Goal: Task Accomplishment & Management: Complete application form

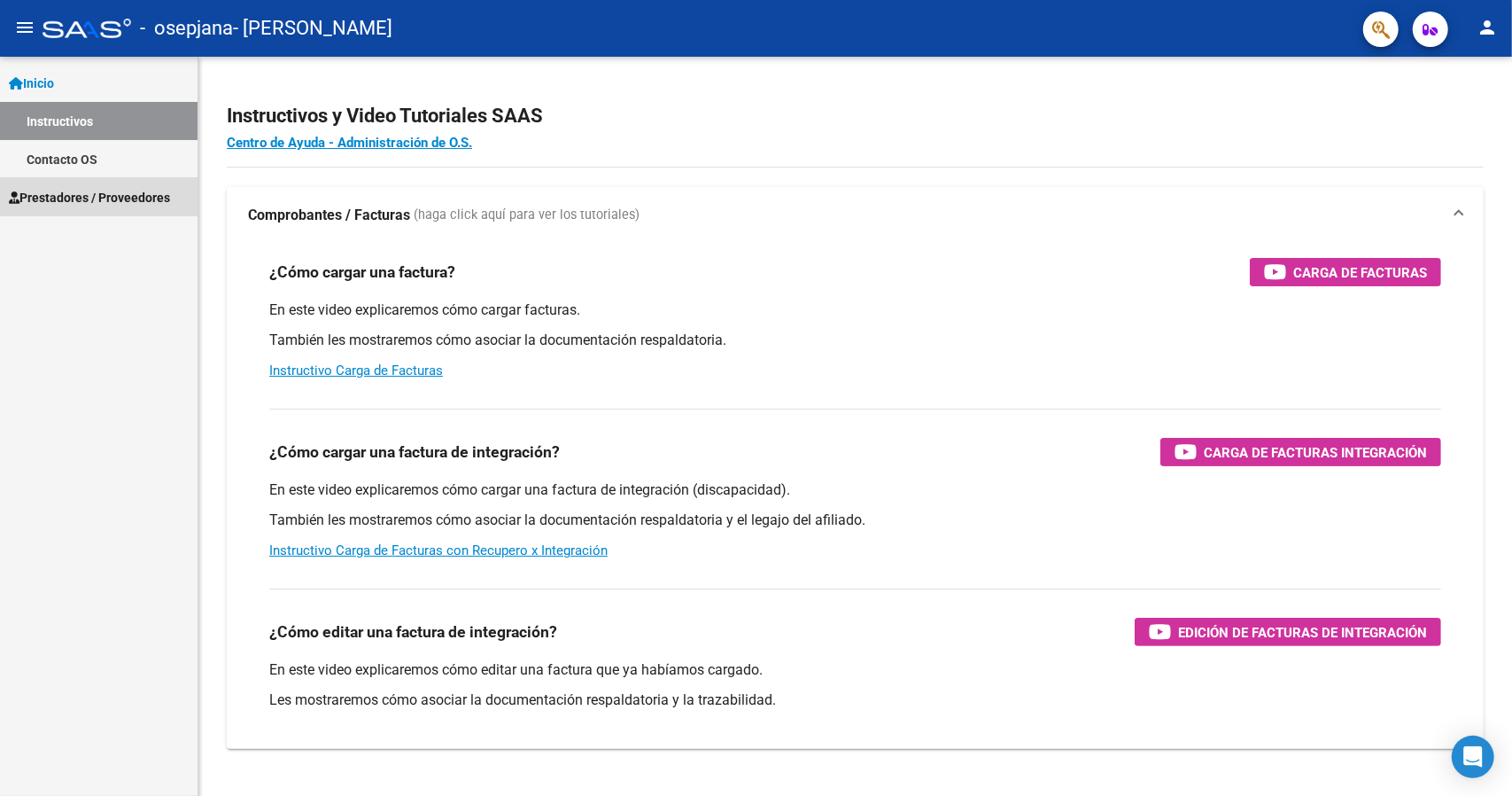
click at [86, 192] on span "Prestadores / Proveedores" at bounding box center [90, 198] width 162 height 20
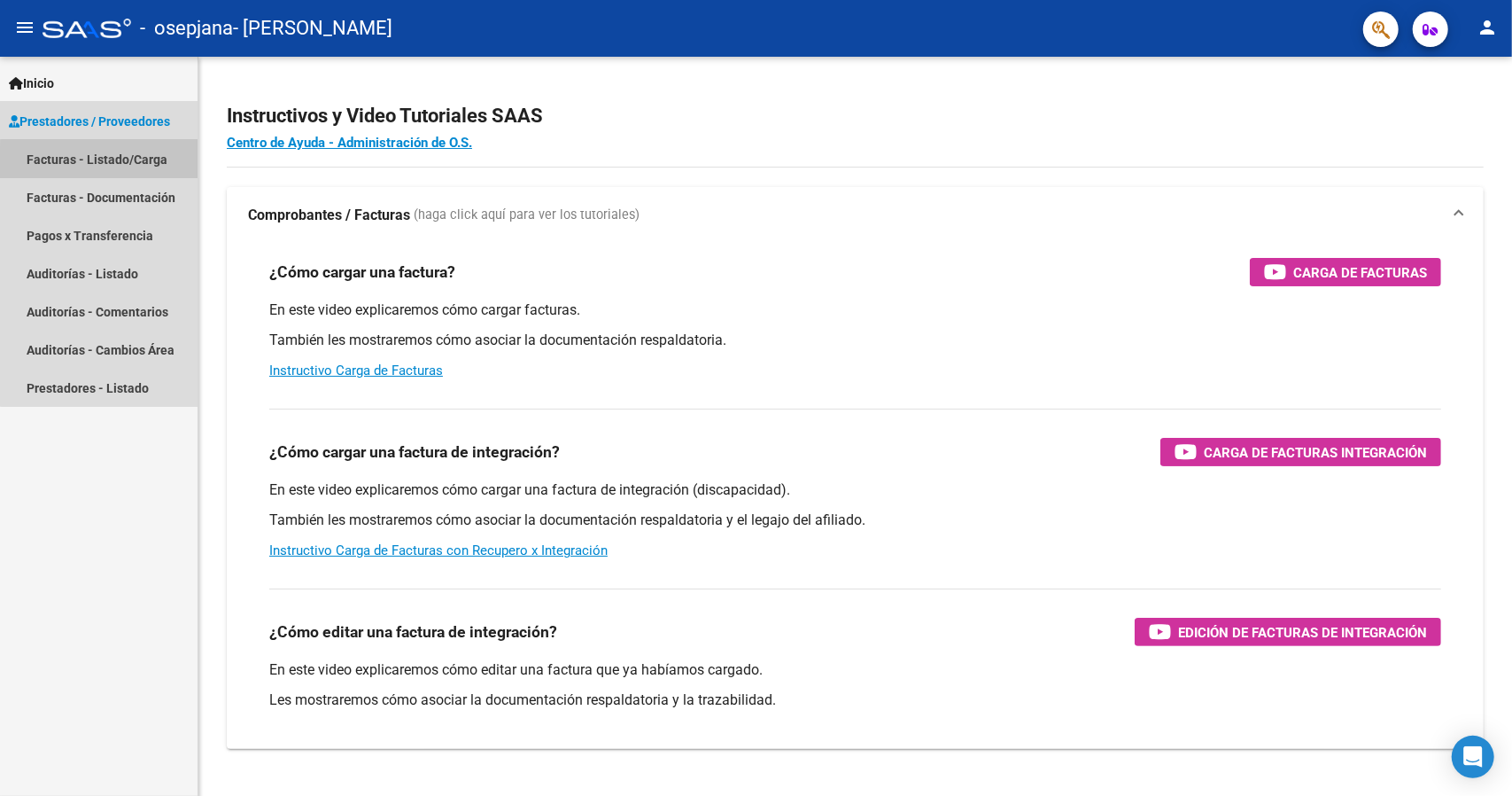
click at [141, 167] on link "Facturas - Listado/Carga" at bounding box center [99, 159] width 198 height 38
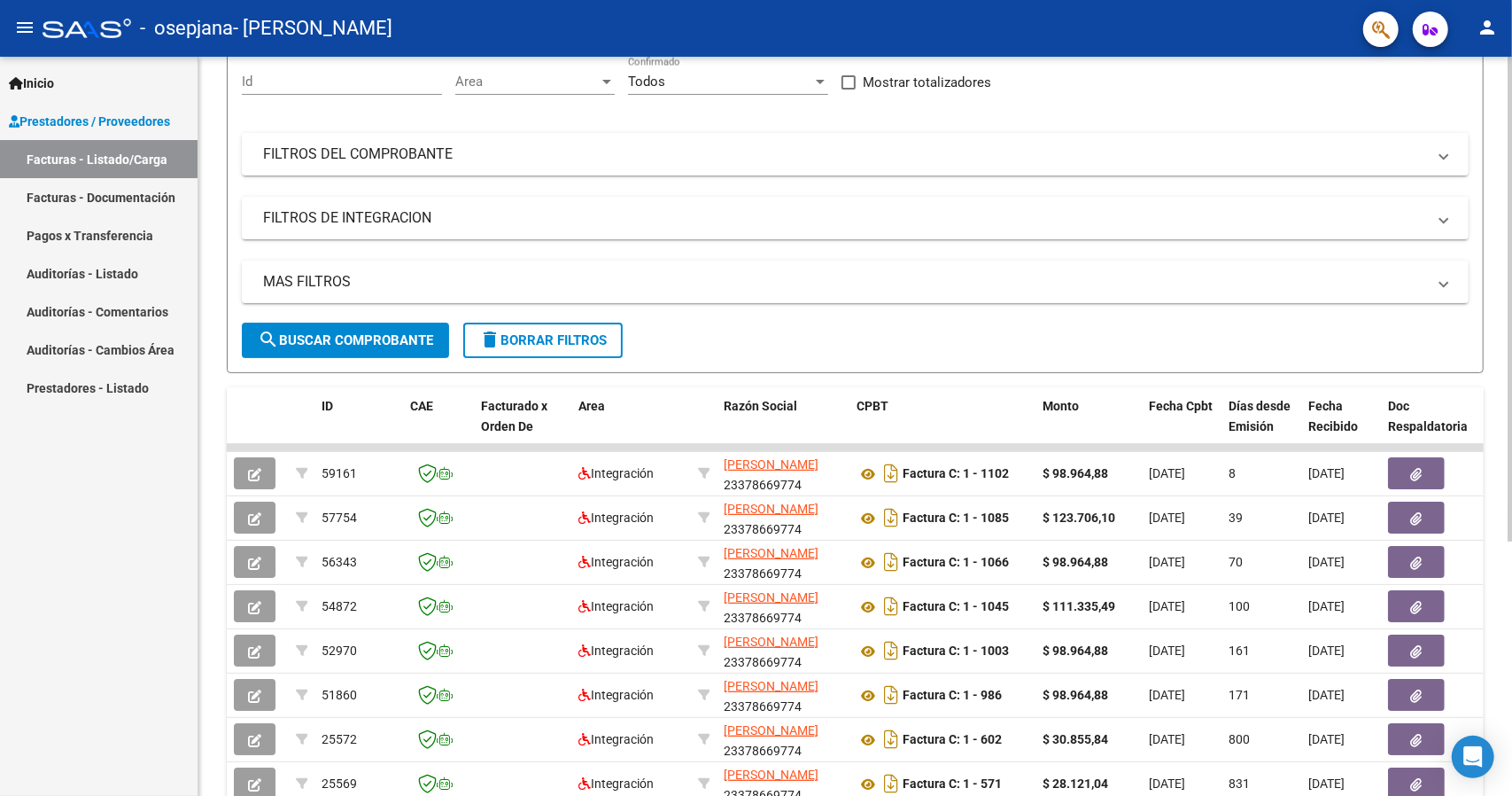
scroll to position [166, 0]
click at [1500, 307] on div "Video tutorial PRESTADORES -> Listado de CPBTs Emitidos por Prestadores / Prove…" at bounding box center [857, 447] width 1318 height 1114
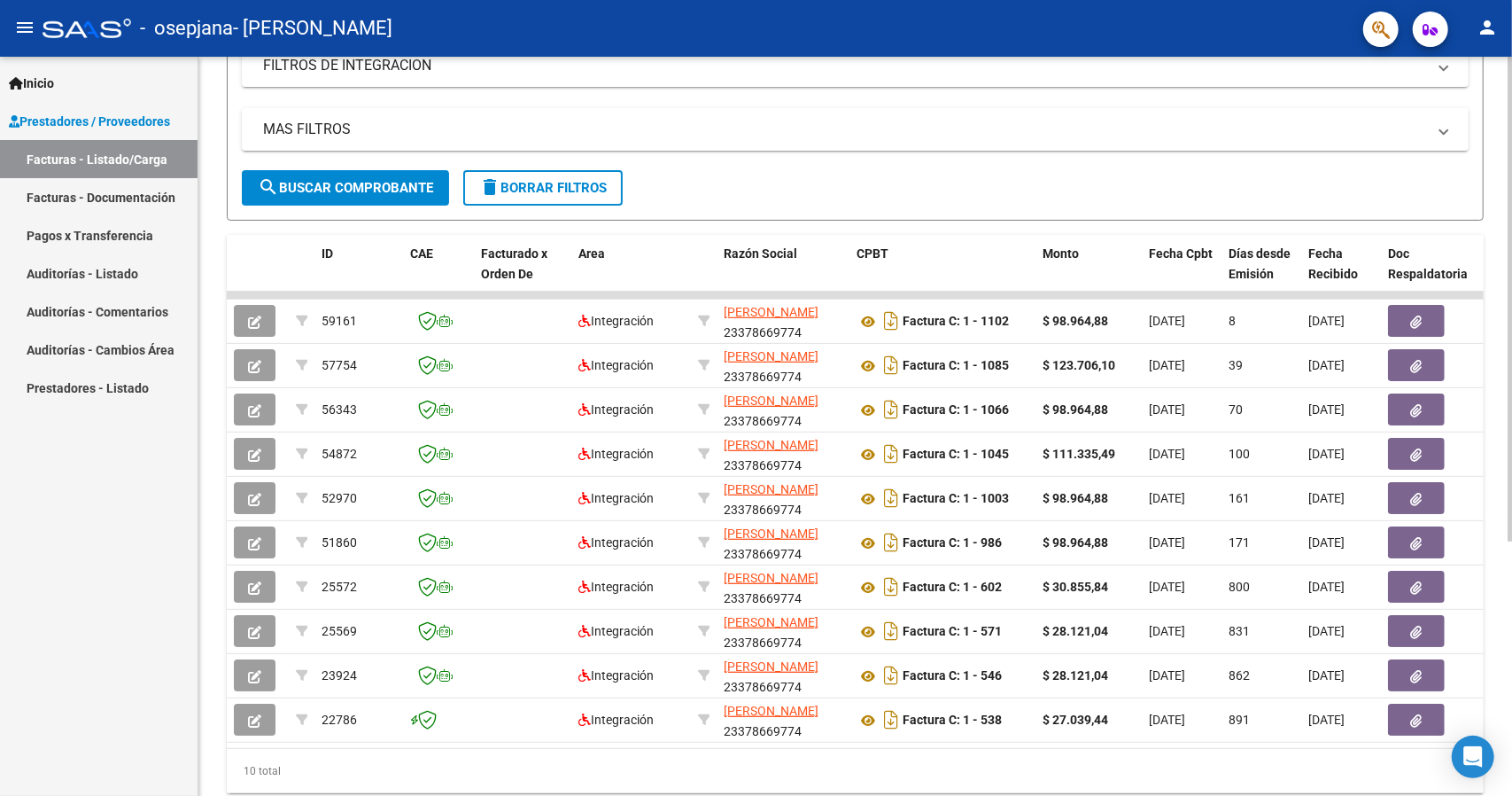
scroll to position [324, 0]
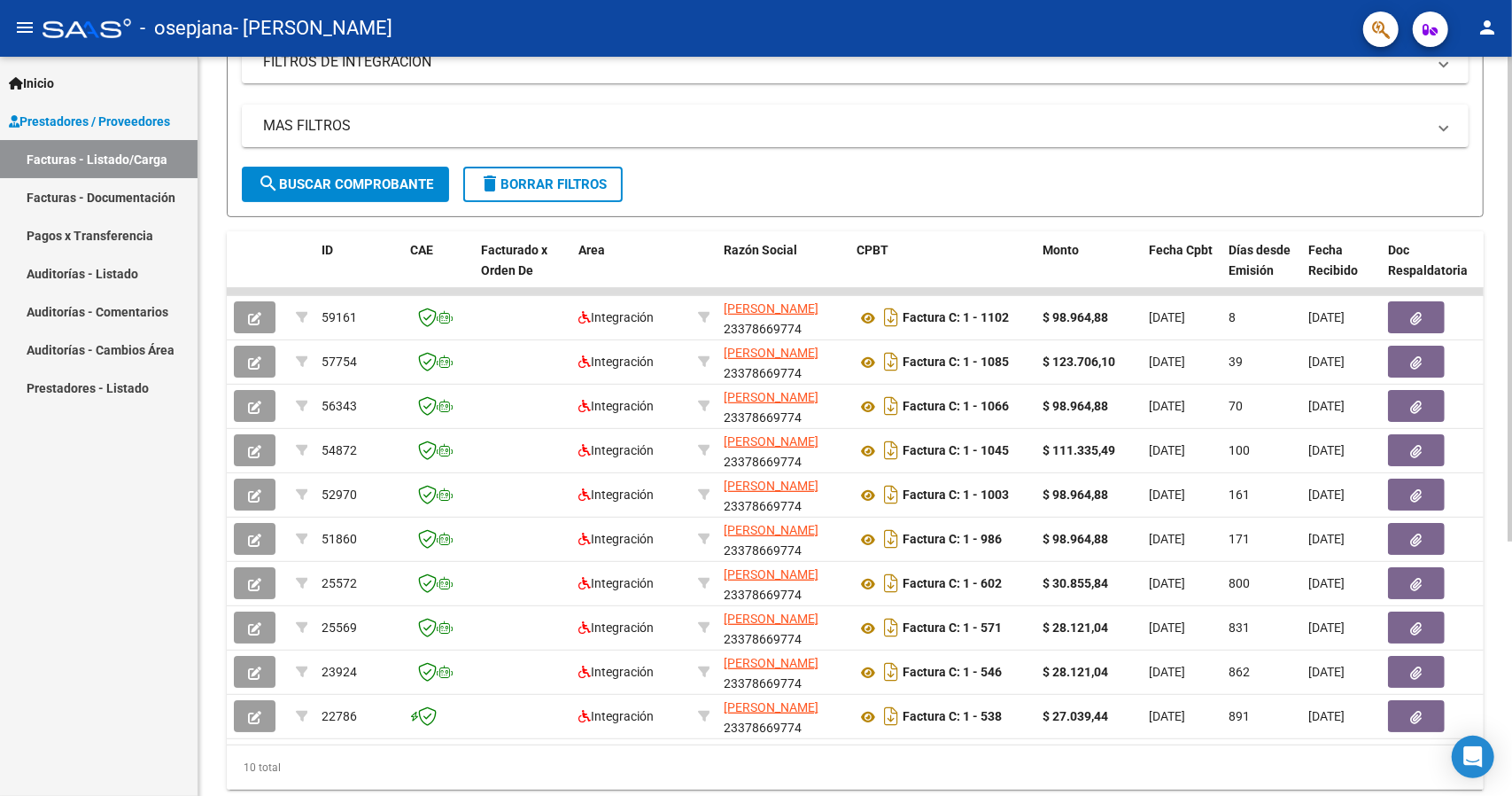
click at [1506, 345] on div "Video tutorial PRESTADORES -> Listado de CPBTs Emitidos por Prestadores / Prove…" at bounding box center [857, 289] width 1318 height 1114
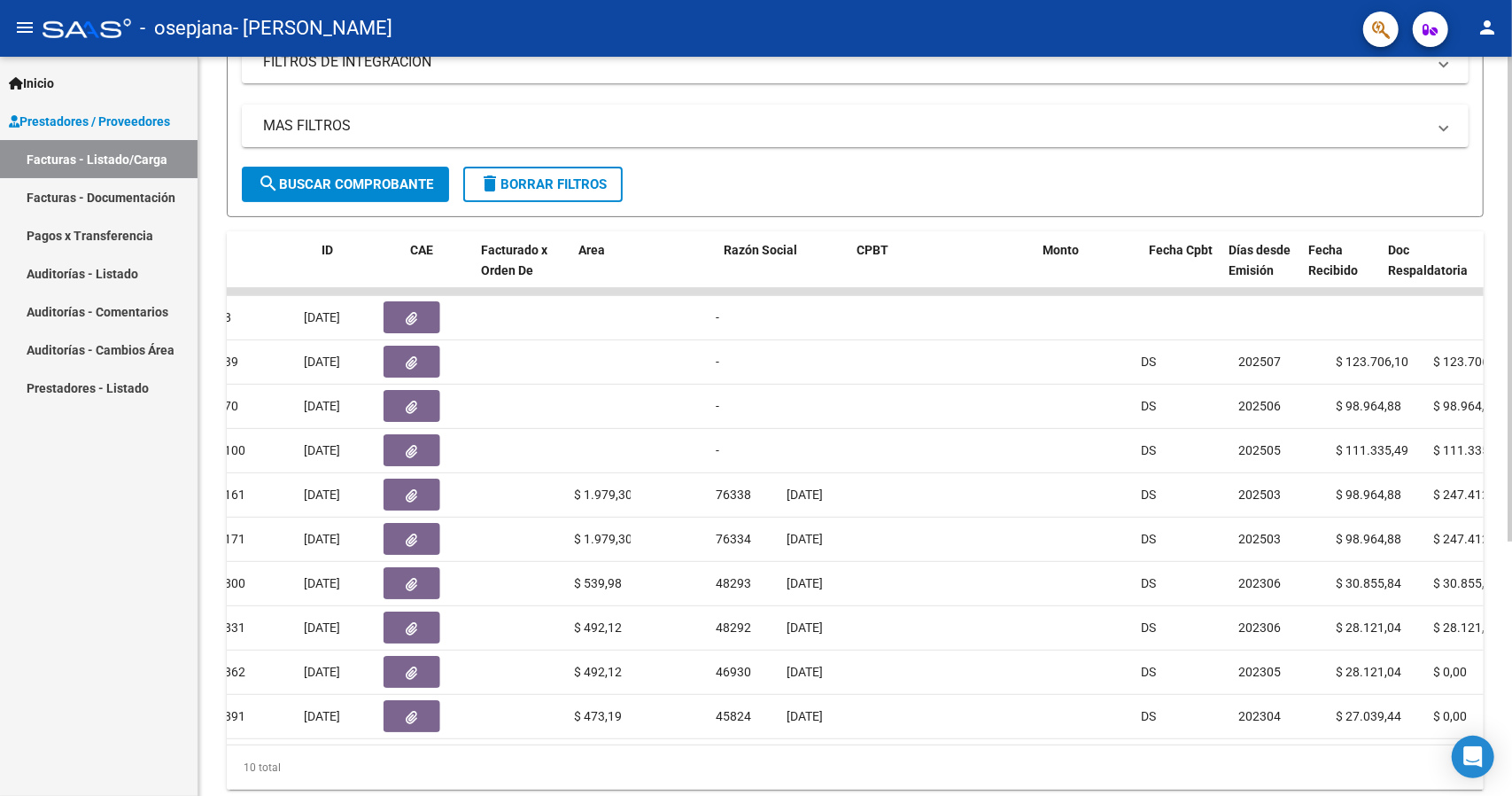
scroll to position [0, 0]
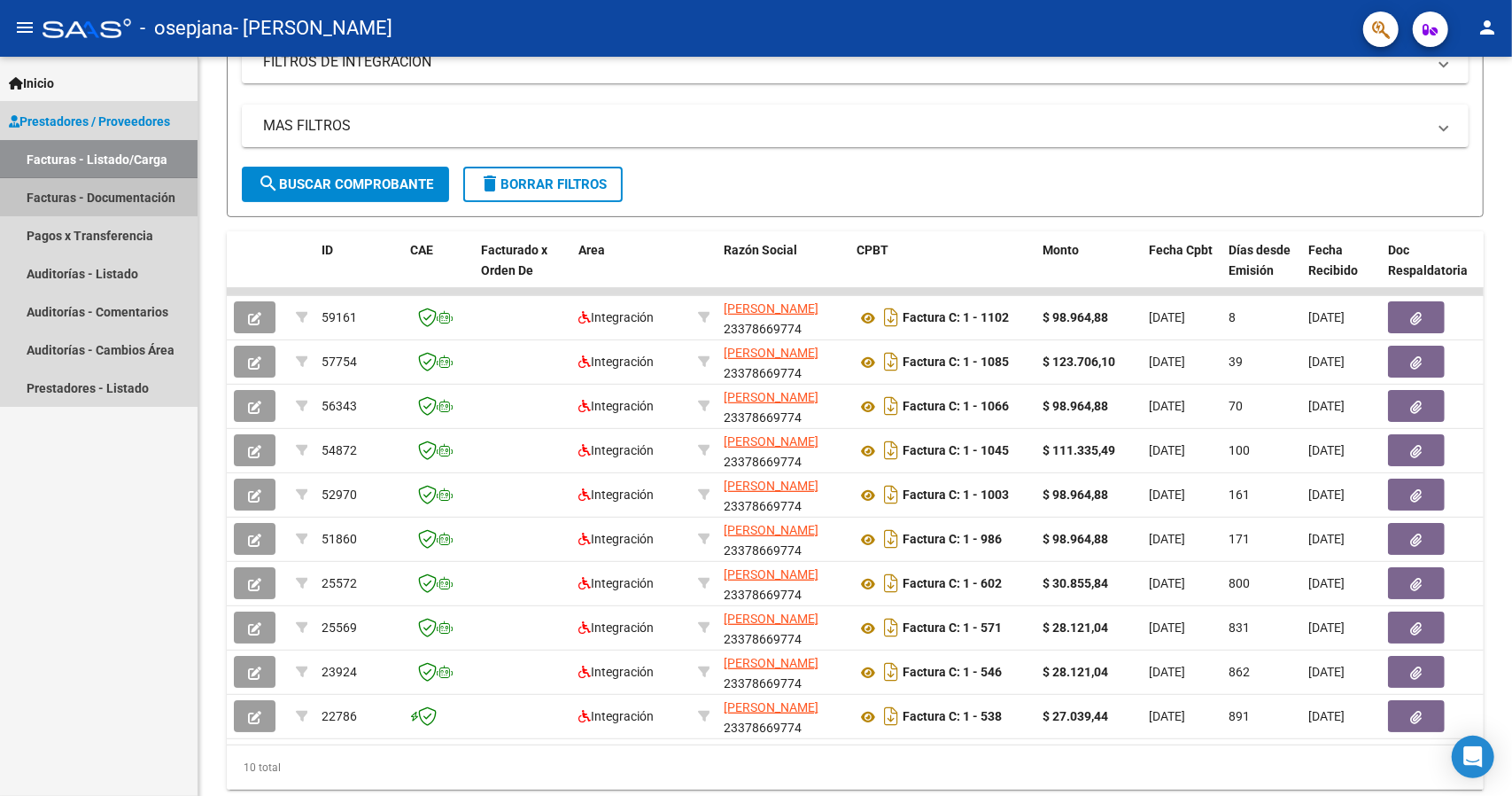
click at [85, 194] on link "Facturas - Documentación" at bounding box center [99, 197] width 198 height 38
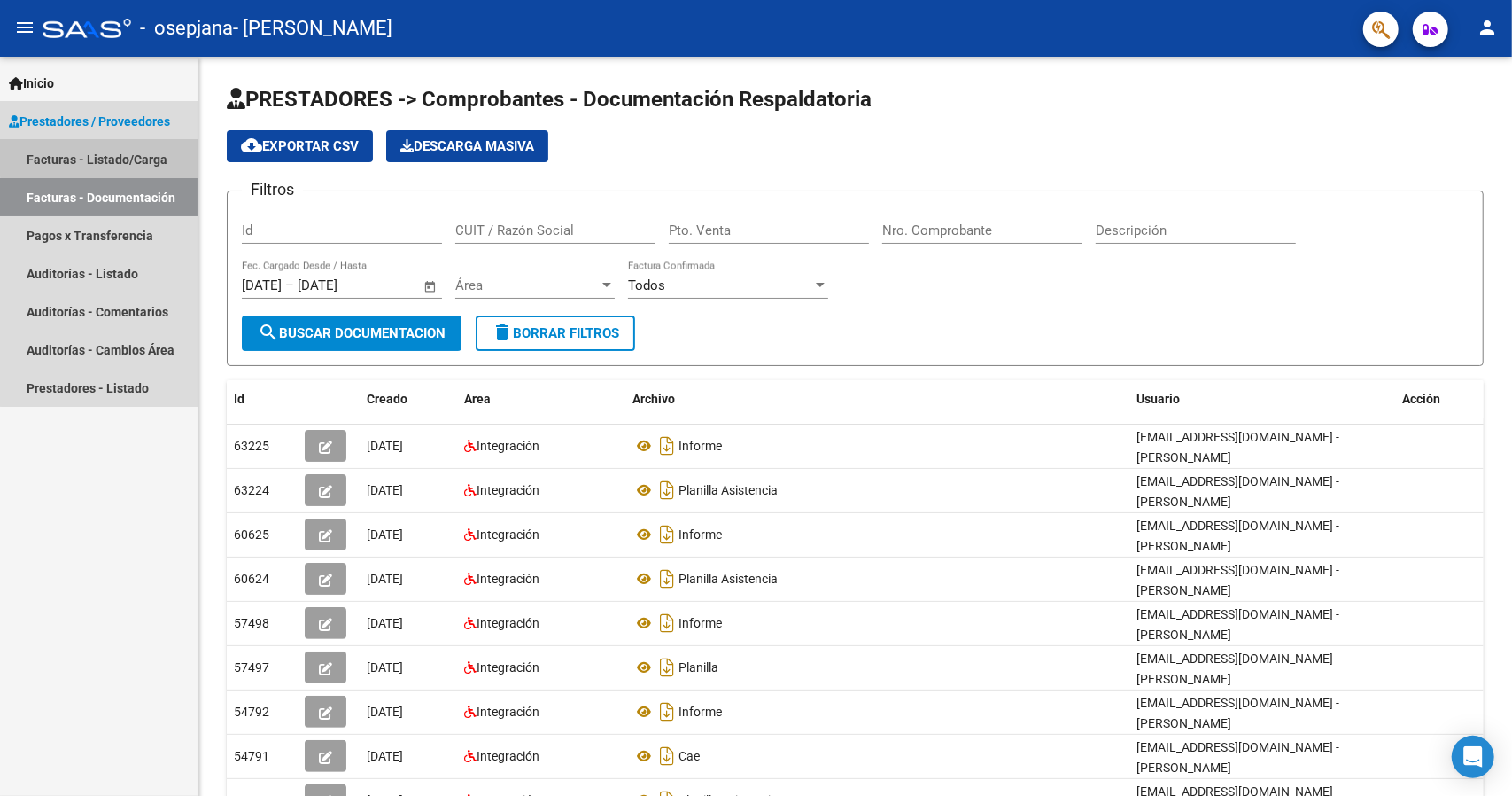
click at [140, 155] on link "Facturas - Listado/Carga" at bounding box center [99, 159] width 198 height 38
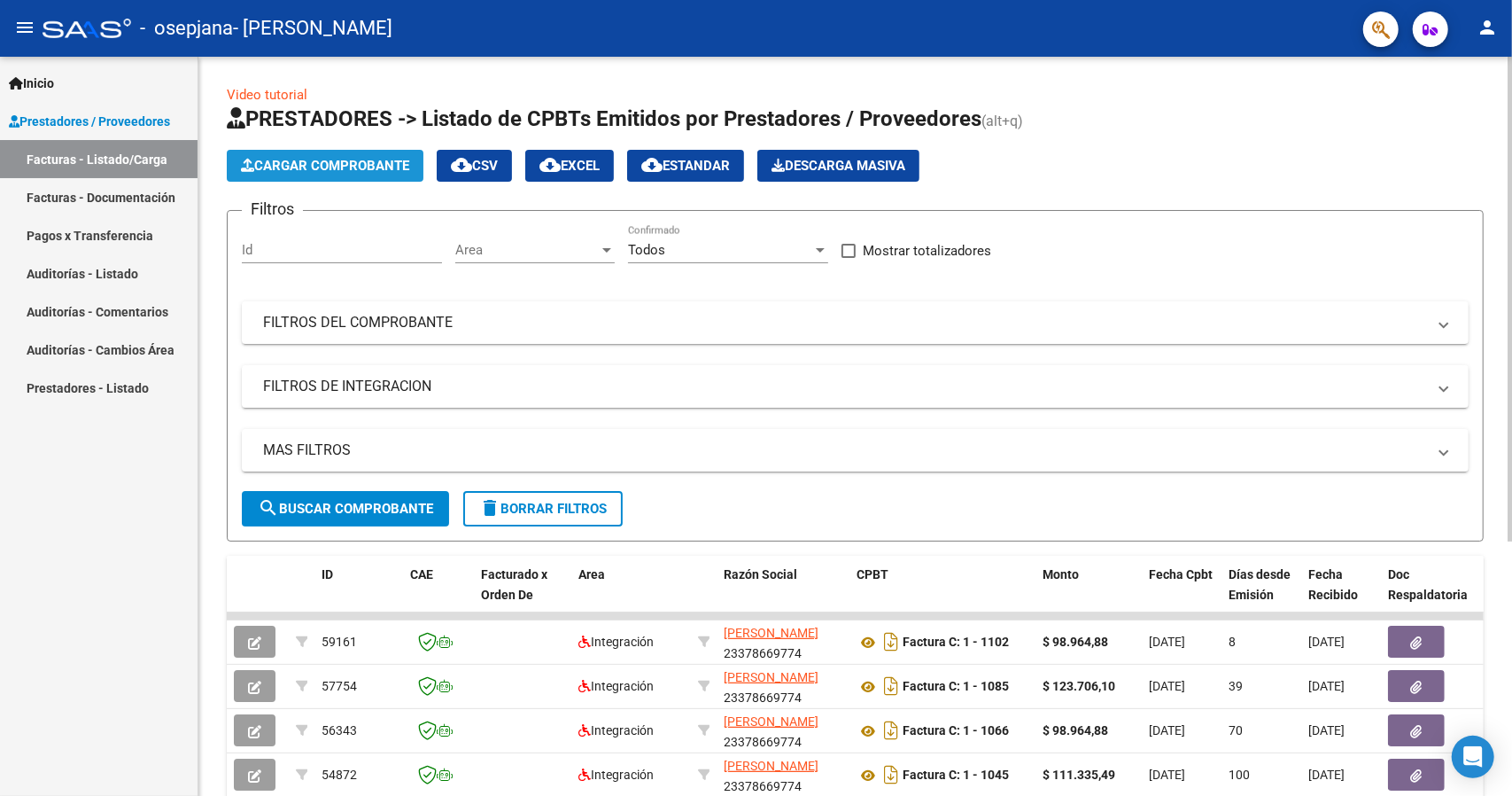
click at [353, 159] on span "Cargar Comprobante" at bounding box center [324, 166] width 168 height 16
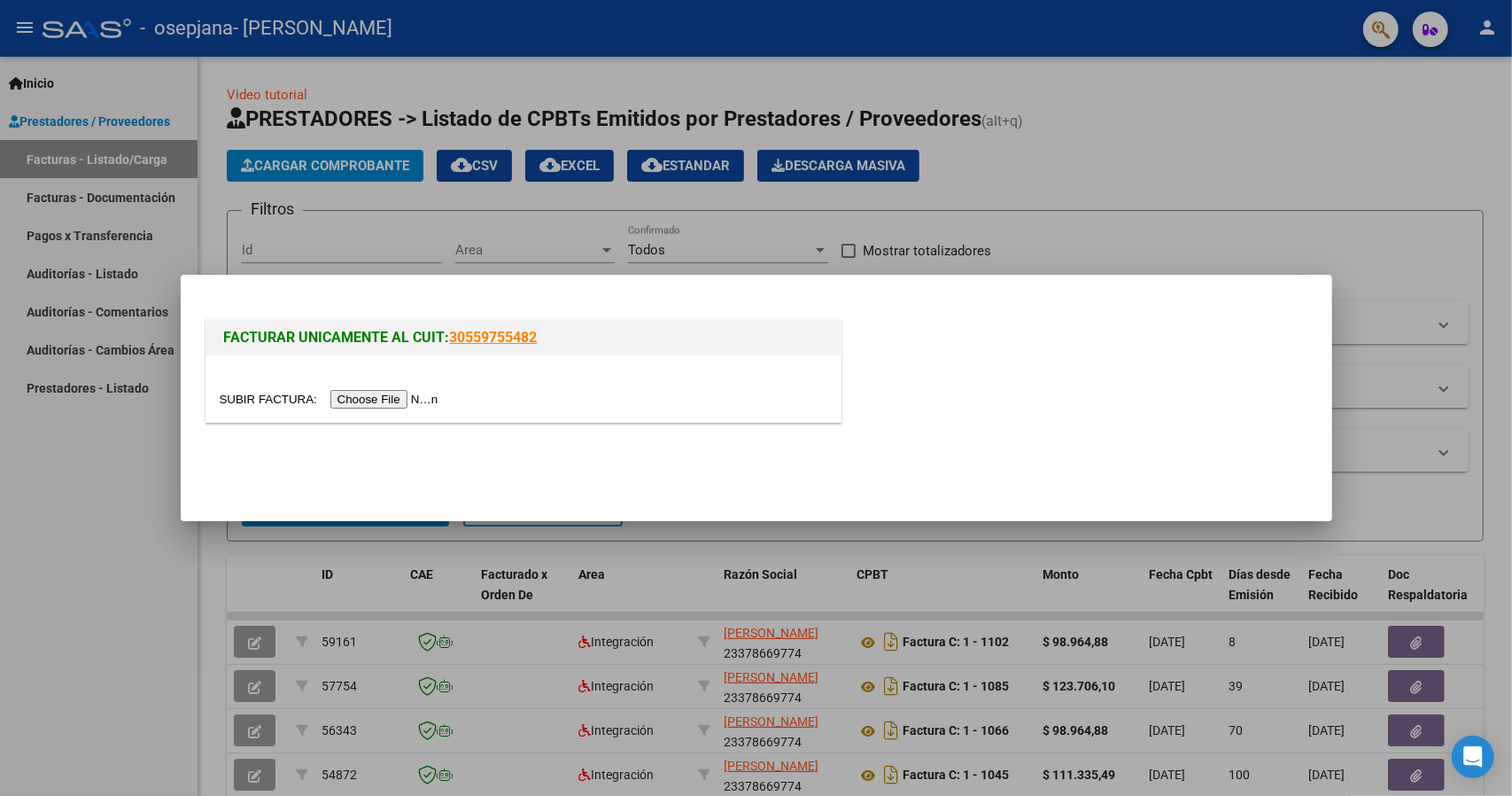
click at [382, 394] on input "file" at bounding box center [332, 399] width 224 height 19
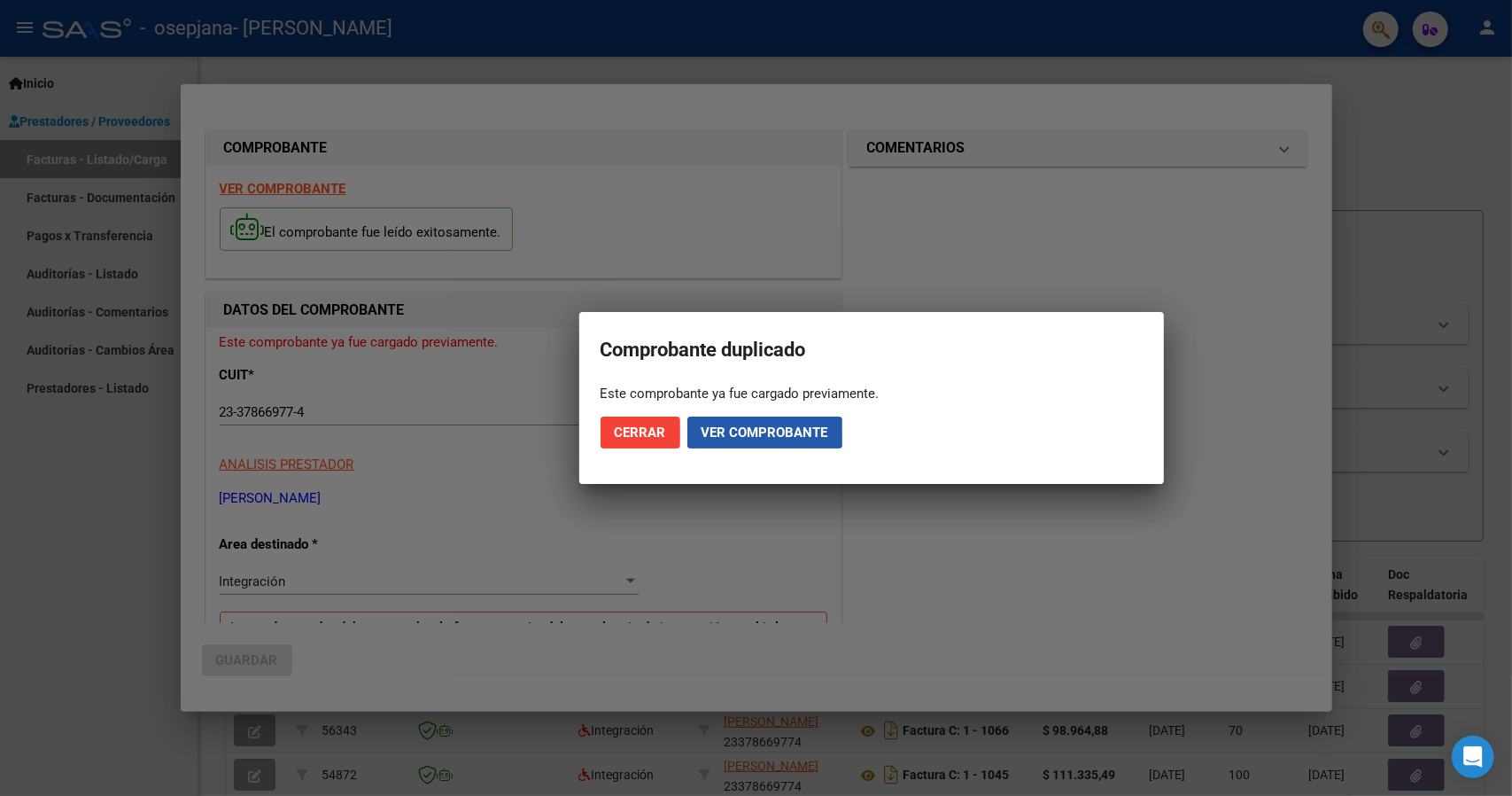
click at [737, 431] on span "Ver comprobante" at bounding box center [764, 433] width 127 height 16
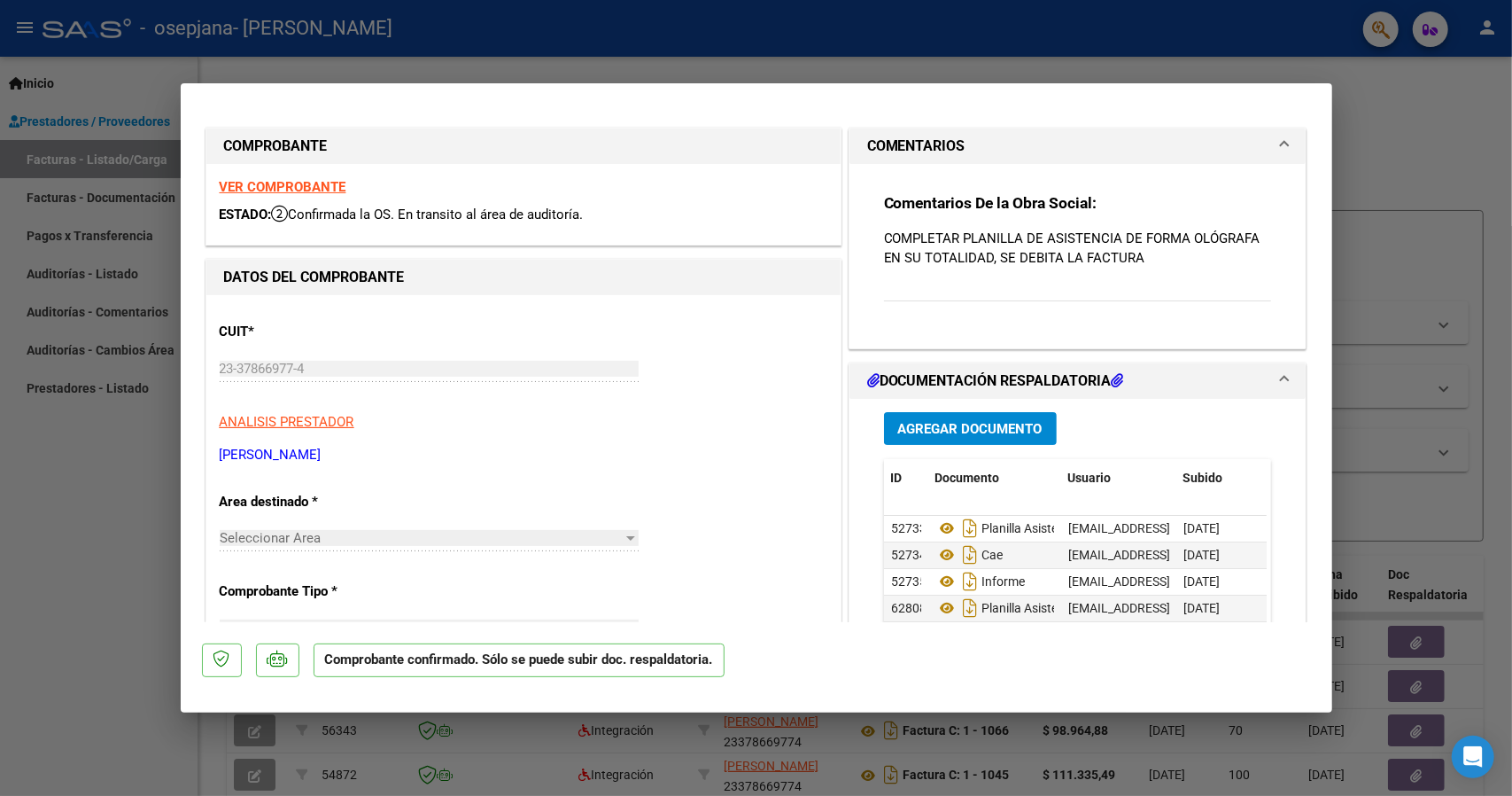
click at [641, 68] on div at bounding box center [756, 398] width 1512 height 796
type input "$ 0,00"
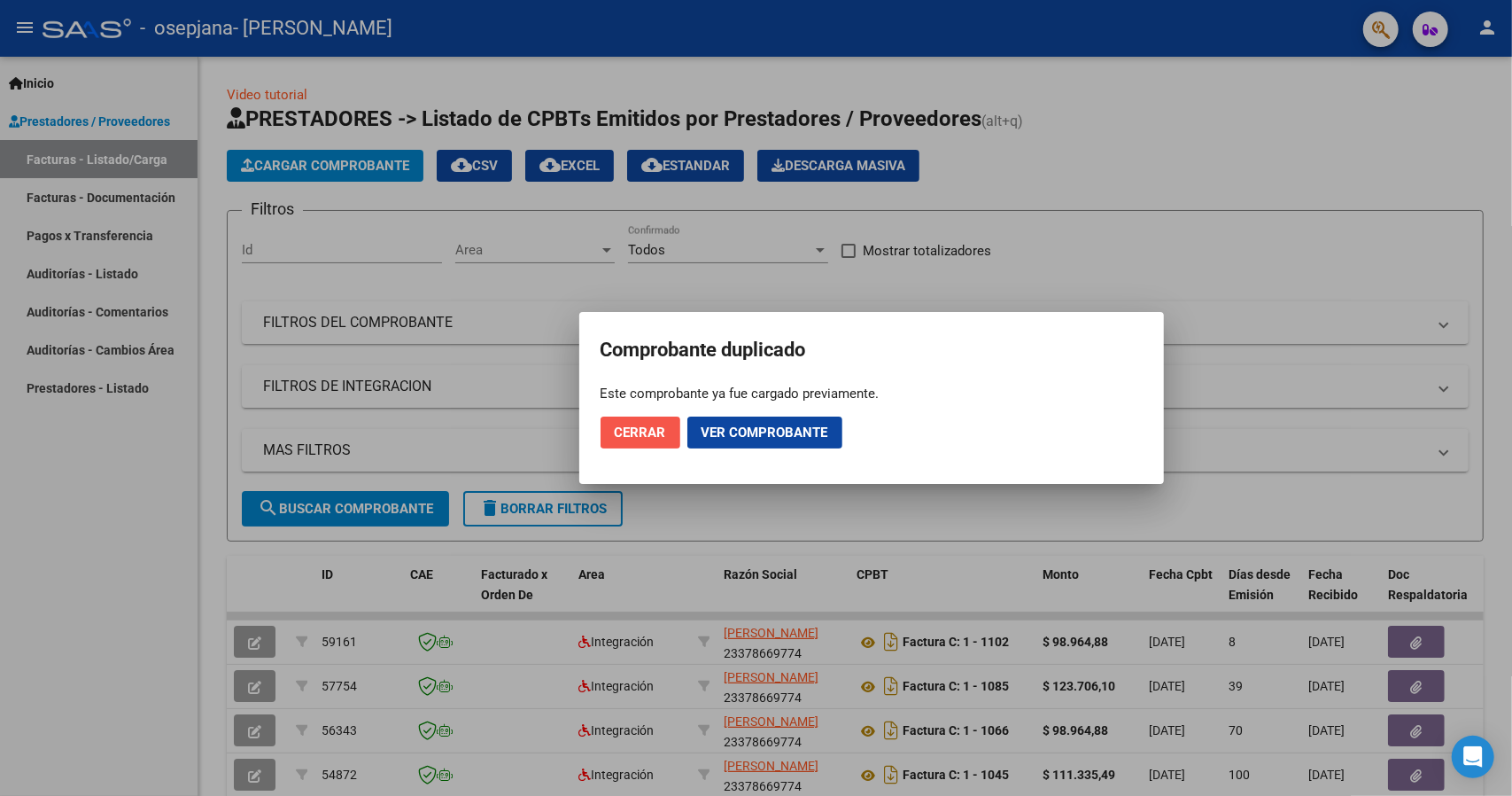
click at [635, 433] on span "Cerrar" at bounding box center [640, 433] width 51 height 16
